Goal: Information Seeking & Learning: Learn about a topic

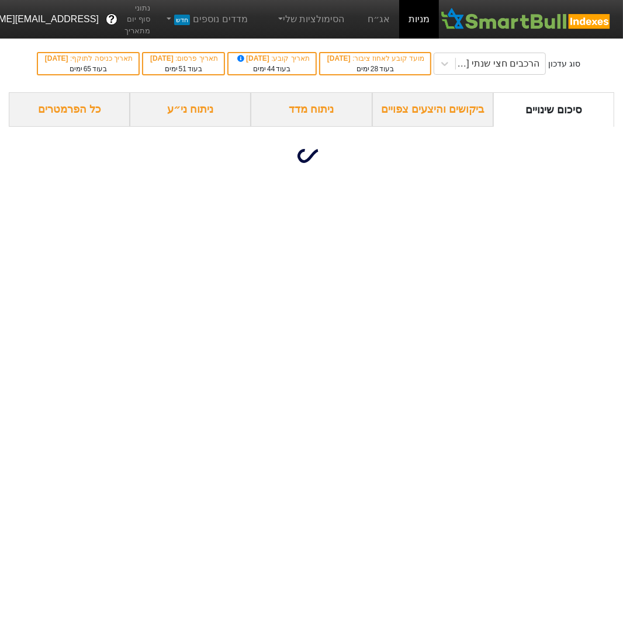
click at [206, 127] on div "ניתוח ני״ע" at bounding box center [190, 109] width 121 height 34
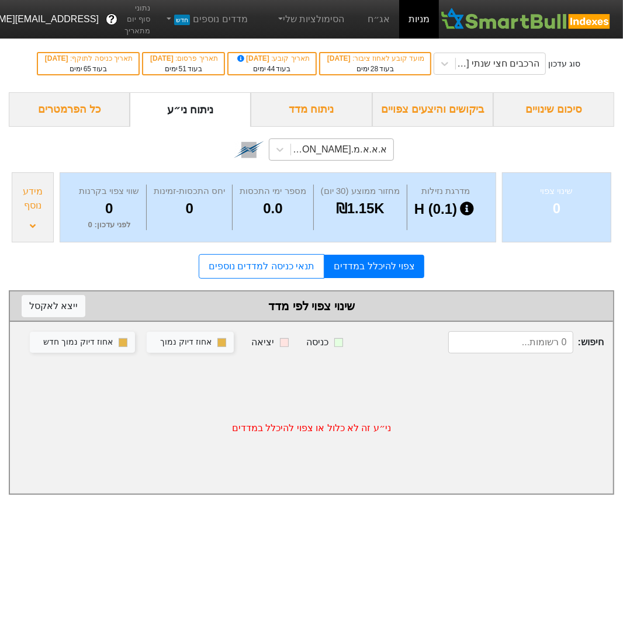
click at [340, 157] on div "א.א.א.מ.[PERSON_NAME] (1169895)" at bounding box center [338, 150] width 97 height 14
type input "n"
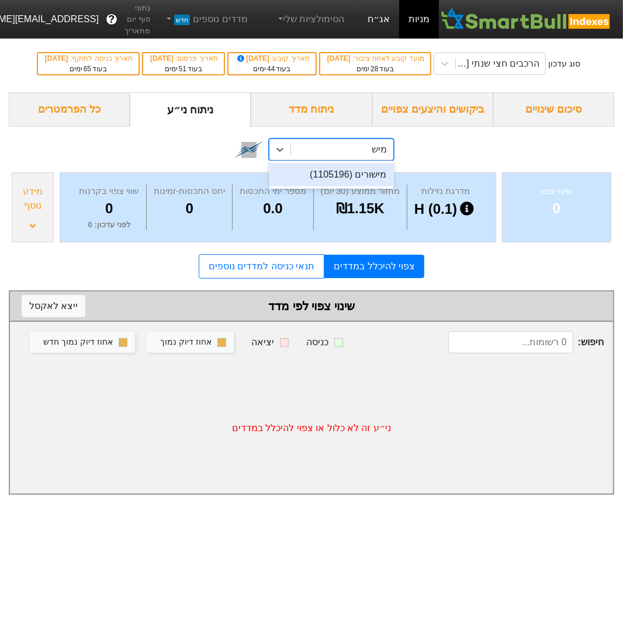
type input "מיש"
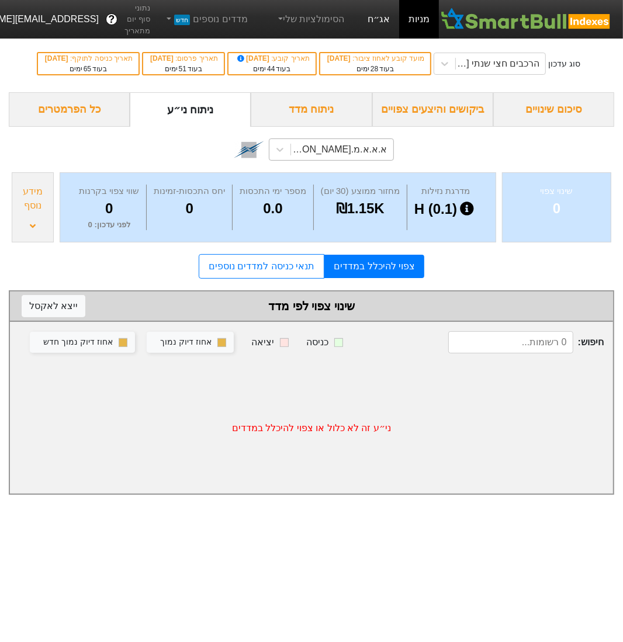
click at [384, 18] on link "אג״ח" at bounding box center [378, 19] width 41 height 39
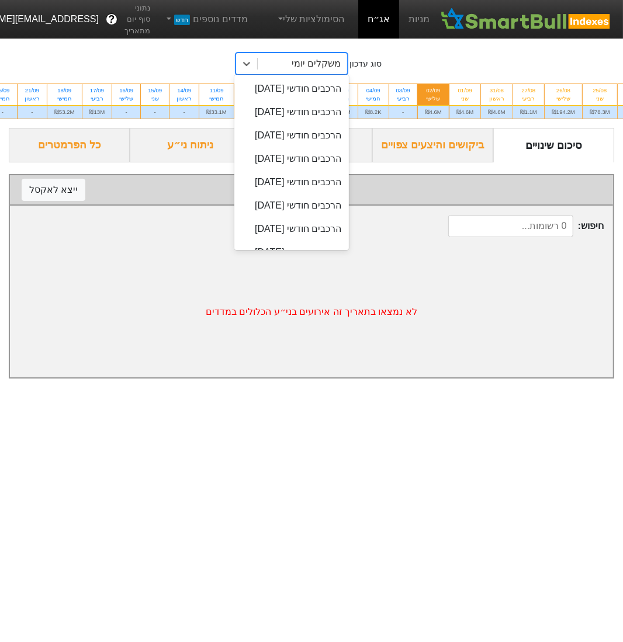
click at [332, 65] on div "משקלים יומי" at bounding box center [316, 64] width 49 height 14
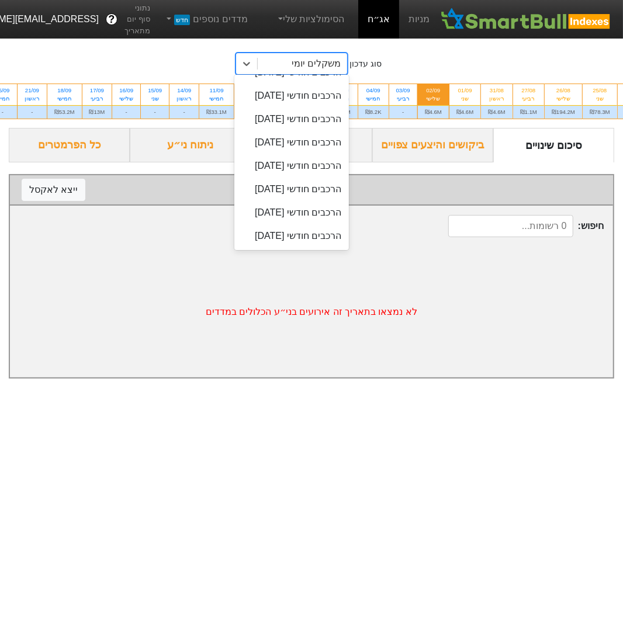
scroll to position [680, 0]
click at [320, 61] on div "הרכבים חודשי [DATE]" at bounding box center [291, 48] width 115 height 23
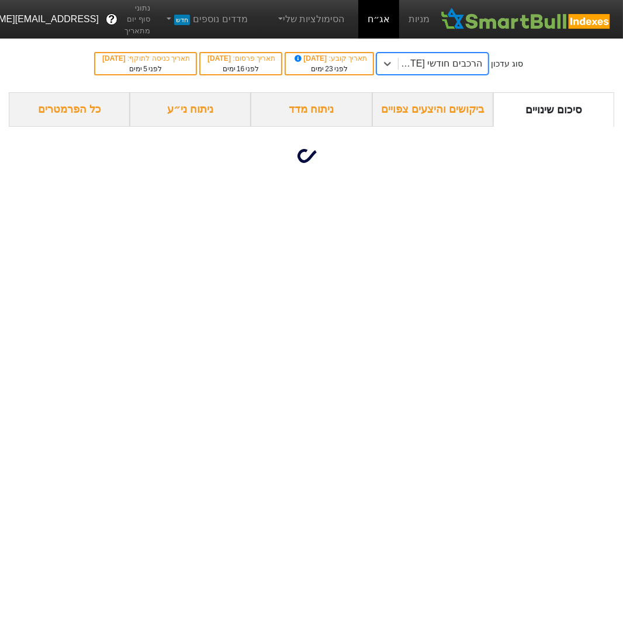
click at [437, 71] on div "הרכבים חודשי [DATE]" at bounding box center [442, 63] width 89 height 21
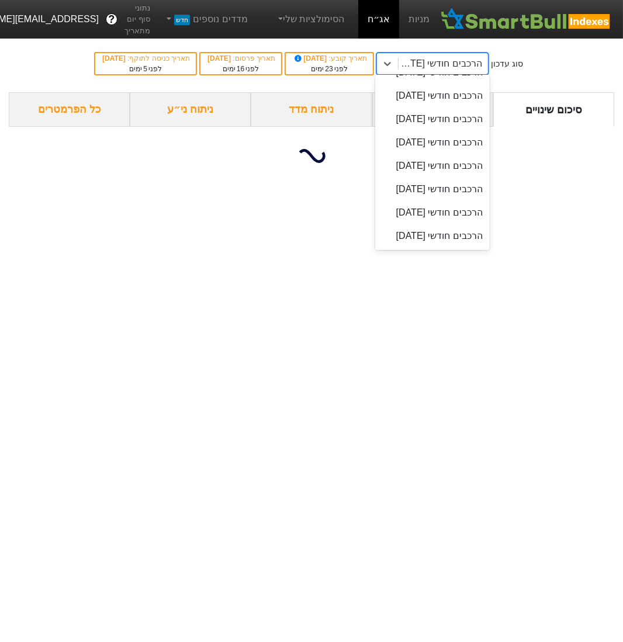
scroll to position [709, 0]
click at [450, 84] on div "הרכבים חודשי [DATE]" at bounding box center [432, 72] width 115 height 23
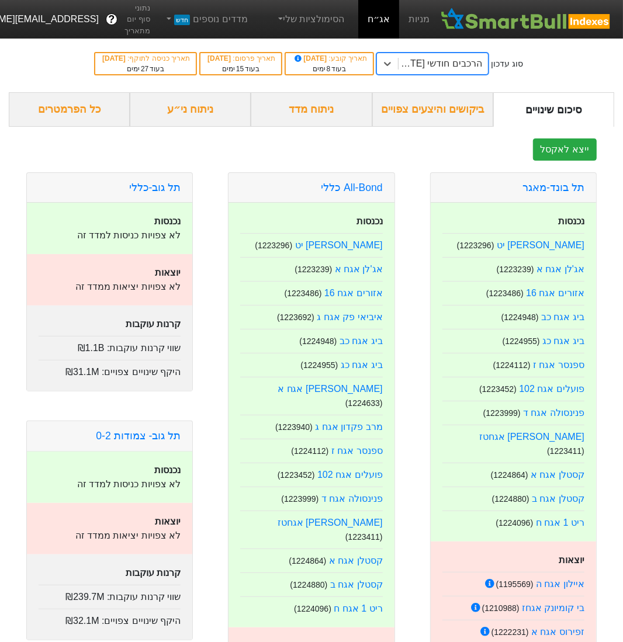
click at [188, 110] on div "ניתוח ני״ע" at bounding box center [190, 109] width 121 height 34
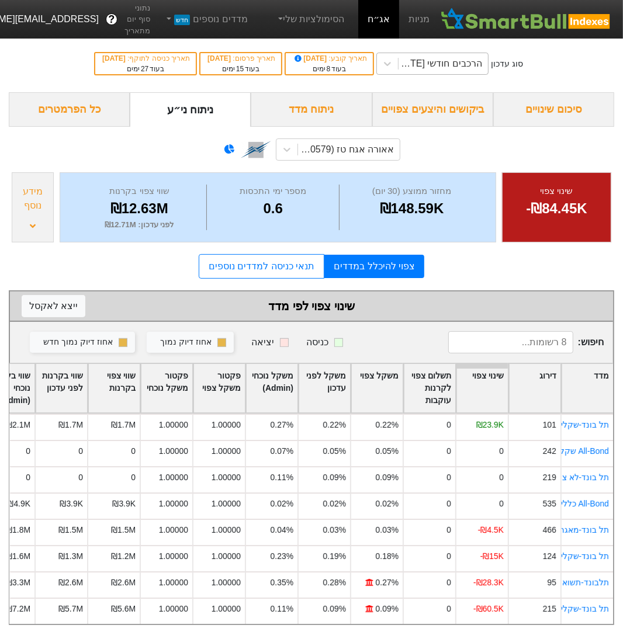
click at [454, 67] on div "הרכבים חודשי [DATE]" at bounding box center [439, 64] width 85 height 14
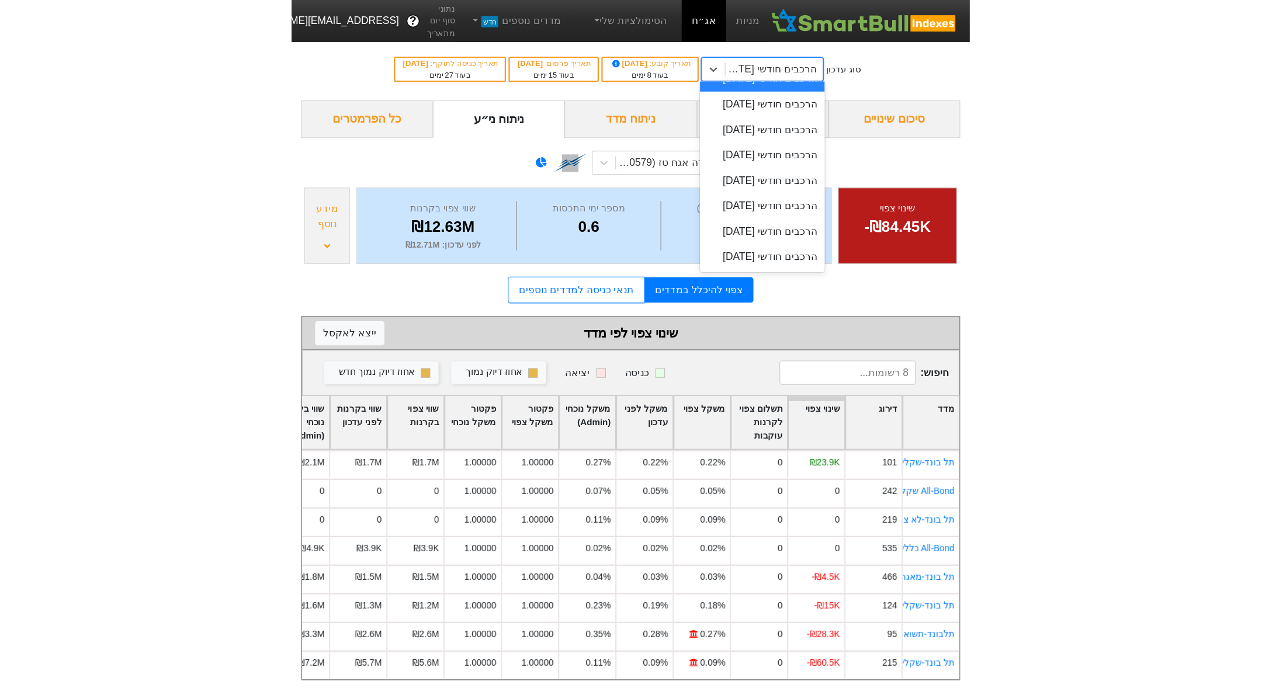
scroll to position [736, 0]
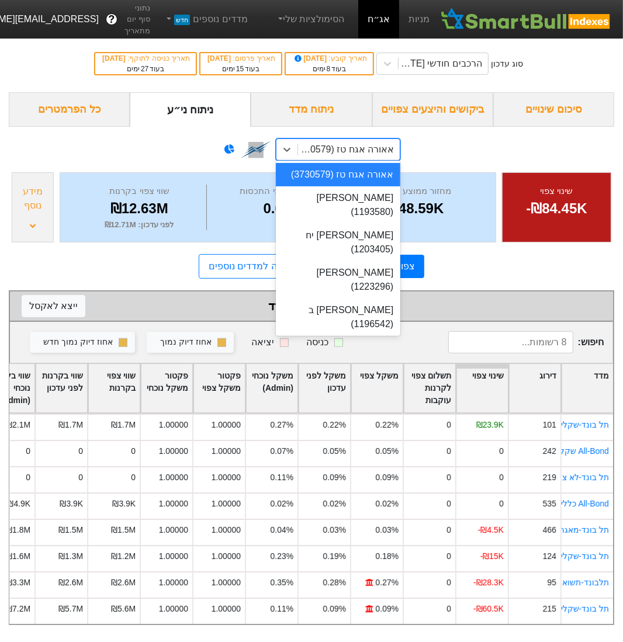
click at [321, 153] on div "אאורה אגח טז (3730579)" at bounding box center [345, 150] width 97 height 14
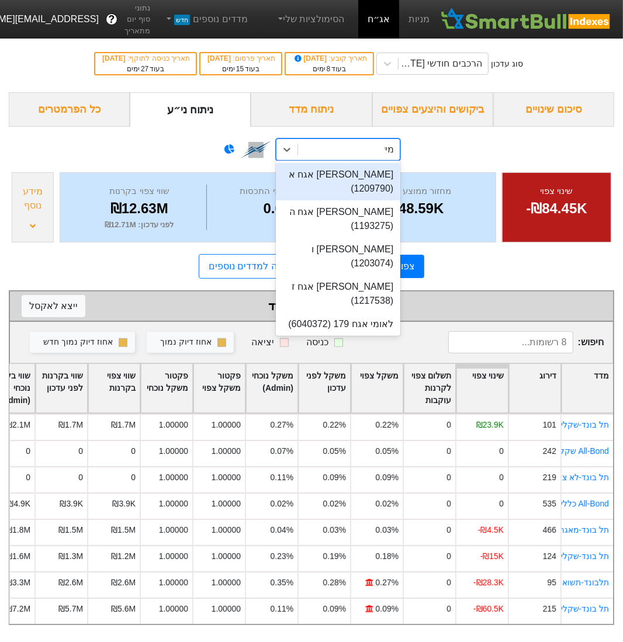
type input "[PERSON_NAME]"
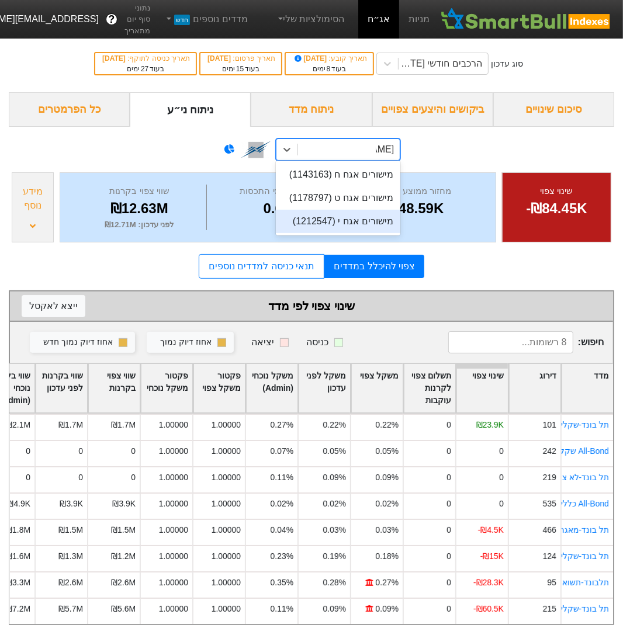
click at [368, 218] on div "מישורים אגח י (1212547)" at bounding box center [338, 221] width 124 height 23
